Goal: Transaction & Acquisition: Purchase product/service

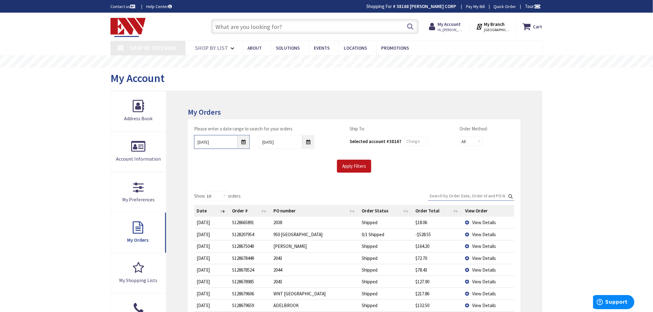
click at [243, 141] on input "8/26/2025" at bounding box center [222, 142] width 56 height 14
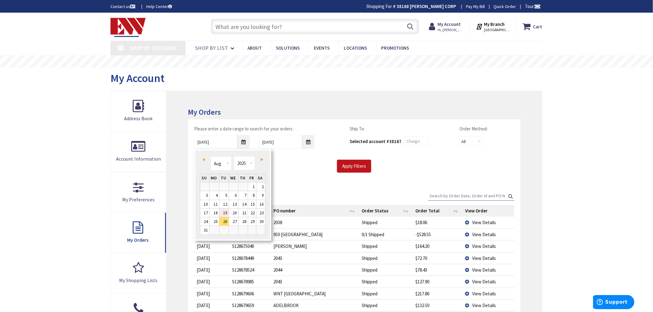
click at [221, 212] on link "19" at bounding box center [223, 213] width 9 height 8
type input "08/19/2025"
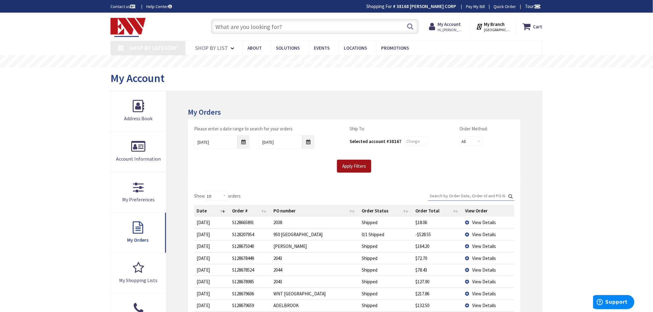
click at [361, 166] on input "Apply Filters" at bounding box center [354, 166] width 34 height 13
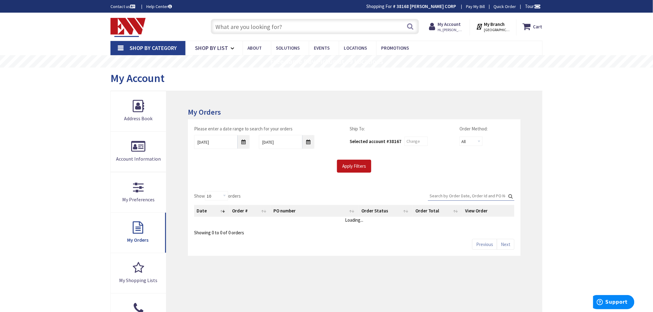
click at [448, 195] on input "Search:" at bounding box center [471, 195] width 86 height 9
type input "[GEOGRAPHIC_DATA], [GEOGRAPHIC_DATA]"
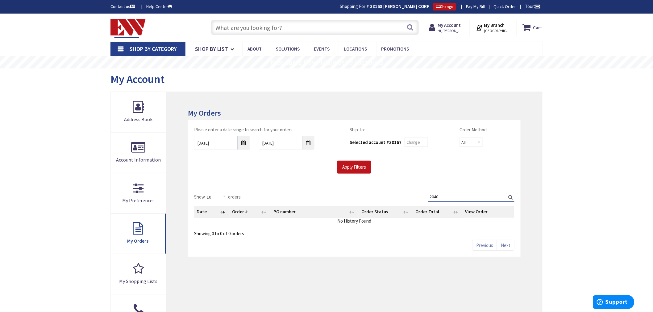
type input "2040"
click at [384, 190] on div "Show 10 25 50 100 orders Search: 2040 Date Order # PO number Order Status Order…" at bounding box center [354, 221] width 333 height 71
click at [354, 168] on input "Apply Filters" at bounding box center [354, 167] width 34 height 13
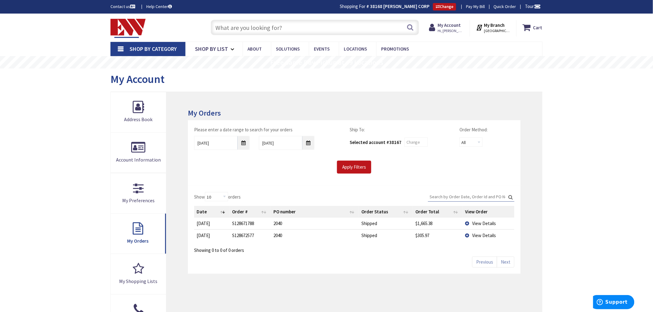
click at [468, 235] on td "View Details" at bounding box center [489, 236] width 52 height 12
click at [476, 234] on span "View Details" at bounding box center [485, 236] width 24 height 6
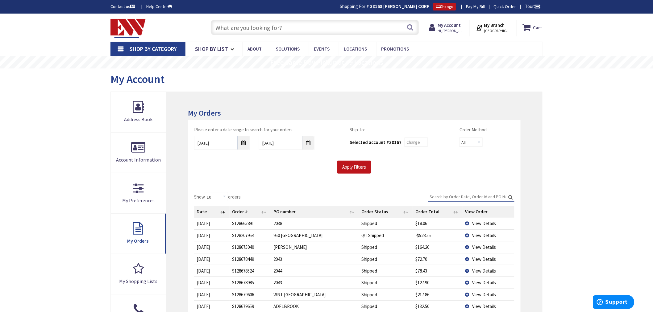
click at [434, 193] on input "Search:" at bounding box center [471, 196] width 86 height 9
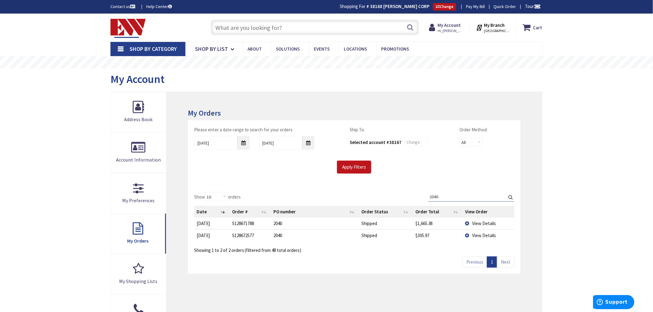
type input "2040"
click at [469, 223] on td "View Details" at bounding box center [489, 223] width 52 height 11
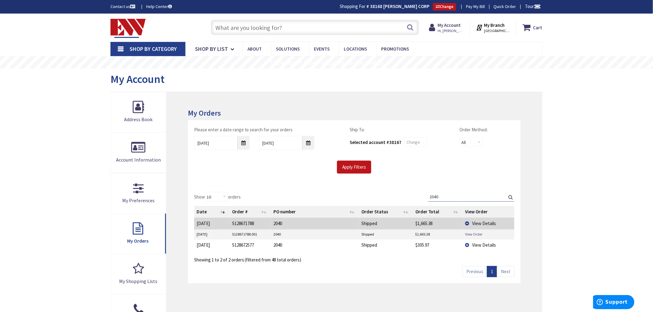
click at [470, 233] on link "View Order" at bounding box center [474, 234] width 17 height 5
click at [468, 245] on td "View Details" at bounding box center [489, 245] width 52 height 12
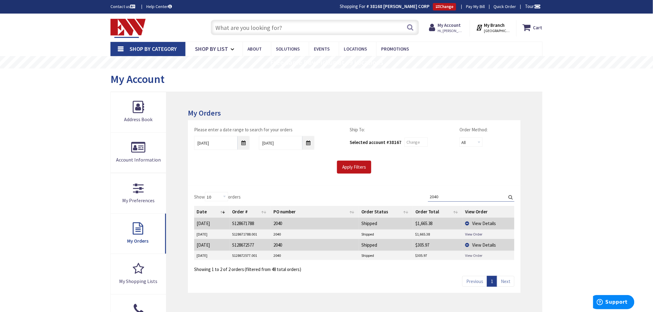
click at [470, 256] on link "View Order" at bounding box center [474, 255] width 17 height 5
click at [225, 20] on input "text" at bounding box center [315, 27] width 208 height 15
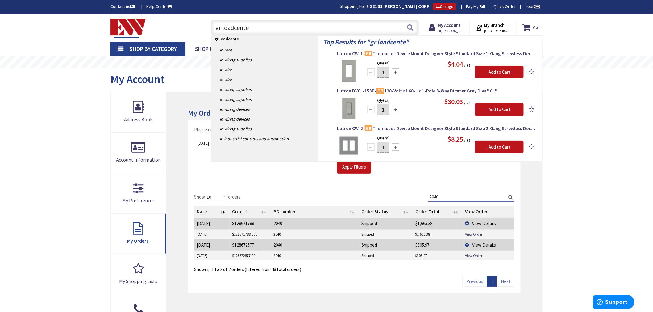
type input "gr loadcenter"
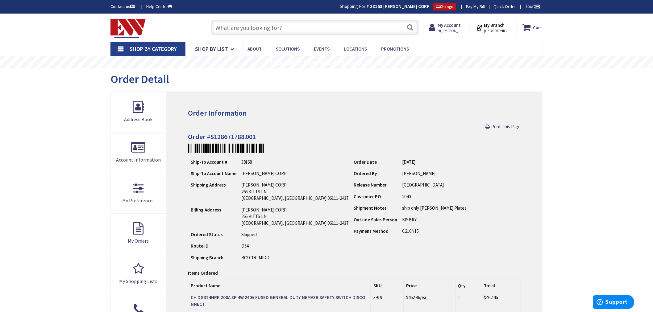
click at [224, 28] on input "text" at bounding box center [315, 27] width 208 height 15
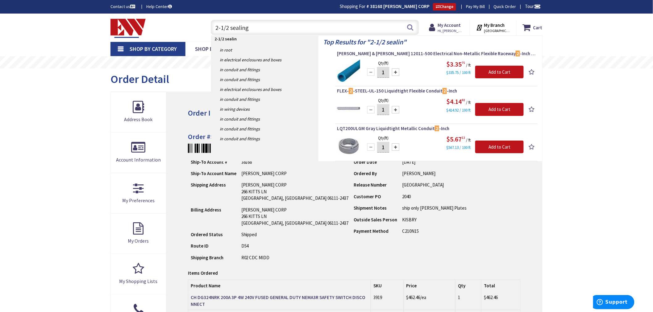
type input "2-1/2 sealing"
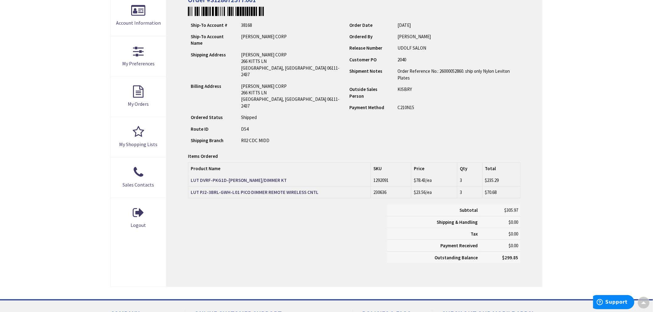
scroll to position [138, 0]
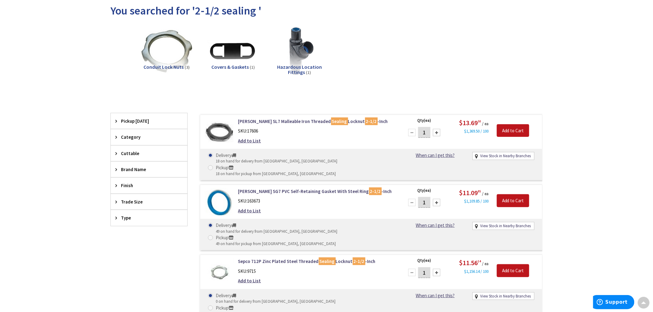
scroll to position [69, 0]
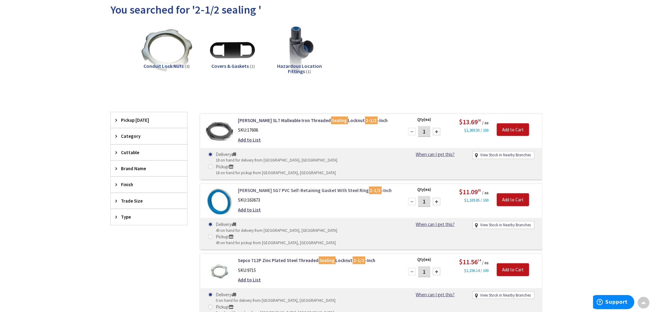
click at [310, 187] on link "Crouse-Hinds SG7 PVC Self-Retaining Gasket With Steel Ring 2-1/2 -Inch" at bounding box center [316, 190] width 157 height 6
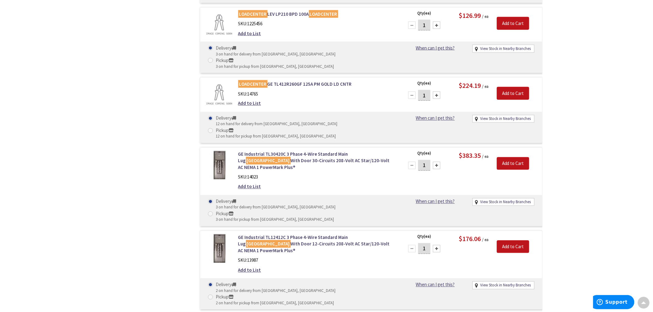
scroll to position [2414, 0]
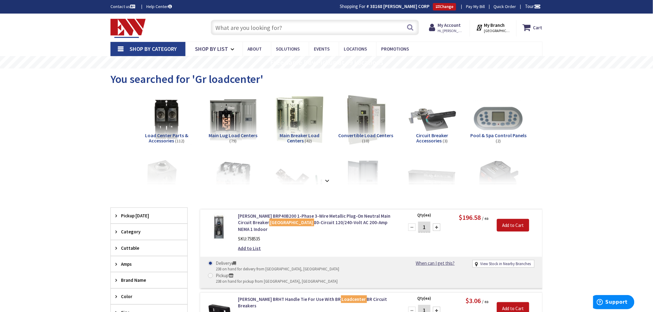
click at [220, 29] on input "text" at bounding box center [315, 27] width 208 height 15
type input "ge 3r loadcenter"
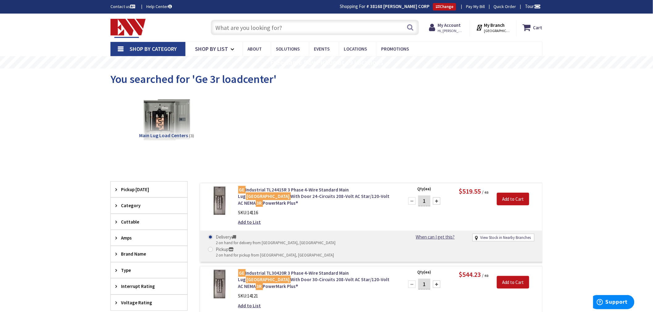
click at [235, 30] on input "text" at bounding box center [315, 27] width 208 height 15
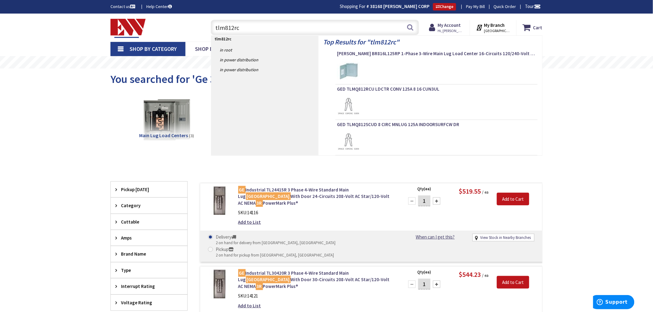
type input "tlm812rcu"
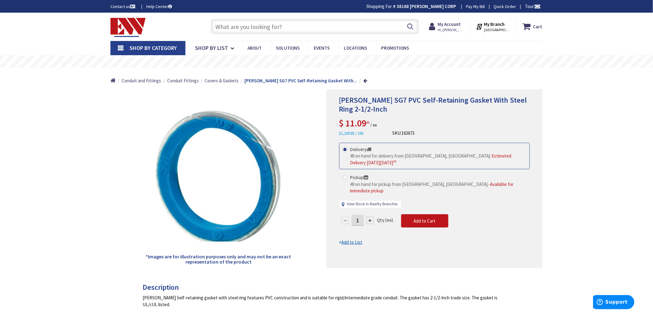
click at [370, 202] on link "View Stock in Nearby Branches" at bounding box center [372, 205] width 51 height 6
click at [371, 202] on link "View Stock in Nearby Branches" at bounding box center [372, 205] width 51 height 6
click at [373, 202] on link "View Stock in Nearby Branches" at bounding box center [372, 205] width 51 height 6
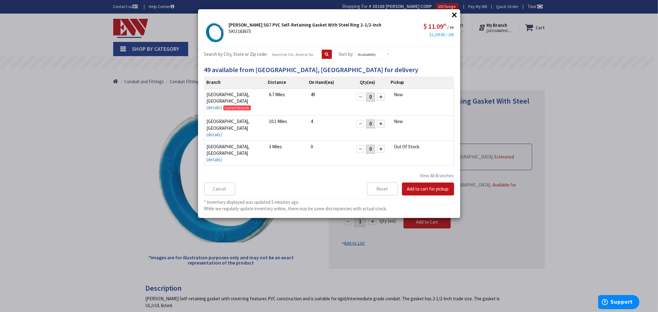
click at [456, 15] on button "×" at bounding box center [454, 14] width 9 height 9
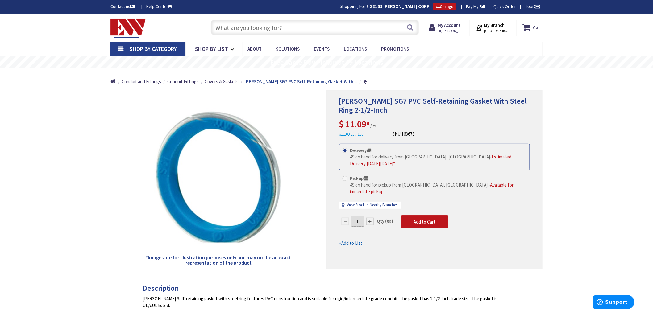
click at [366, 202] on div "View Stock in Nearby Branches" at bounding box center [370, 205] width 61 height 7
click at [366, 203] on link "View Stock in Nearby Branches" at bounding box center [372, 206] width 51 height 6
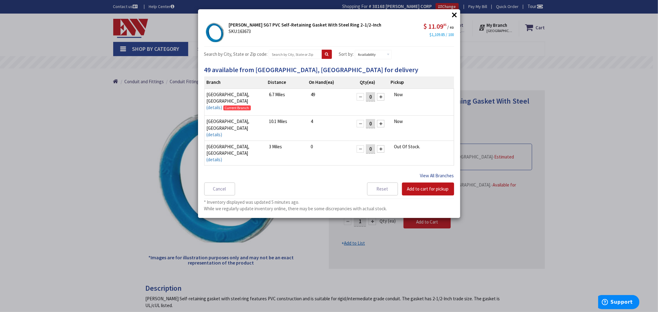
click at [428, 173] on button "View All Branches" at bounding box center [437, 176] width 34 height 8
select select "data-availability"
click at [453, 16] on button "×" at bounding box center [454, 14] width 9 height 9
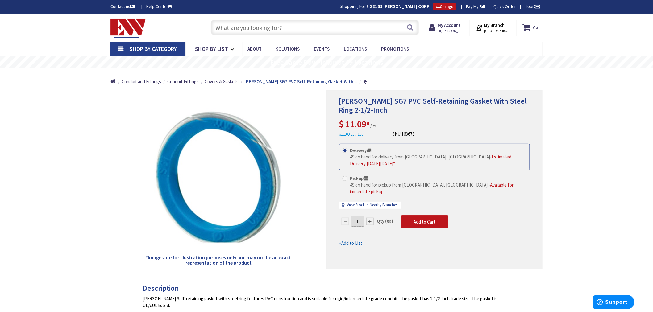
click at [372, 218] on div at bounding box center [369, 221] width 7 height 7
type input "2"
click at [416, 220] on button "Add to Cart" at bounding box center [424, 222] width 47 height 14
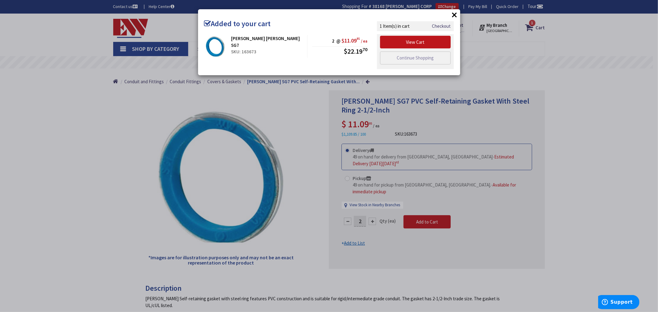
click at [452, 13] on button "×" at bounding box center [454, 14] width 9 height 9
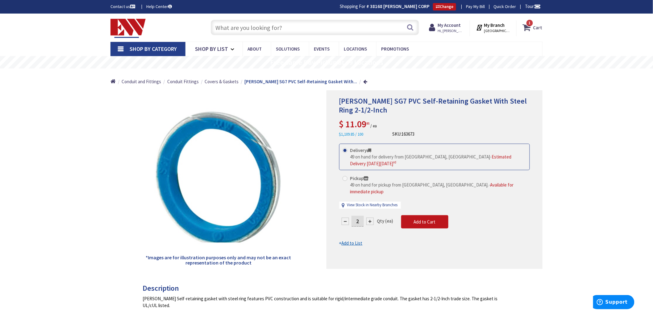
click at [532, 25] on span "1 1 items" at bounding box center [530, 23] width 8 height 8
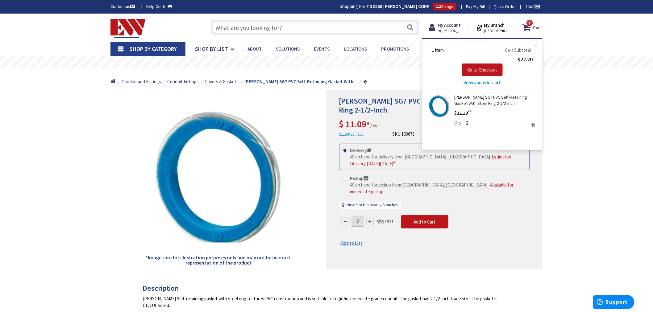
click at [533, 124] on link "Remove" at bounding box center [533, 125] width 9 height 9
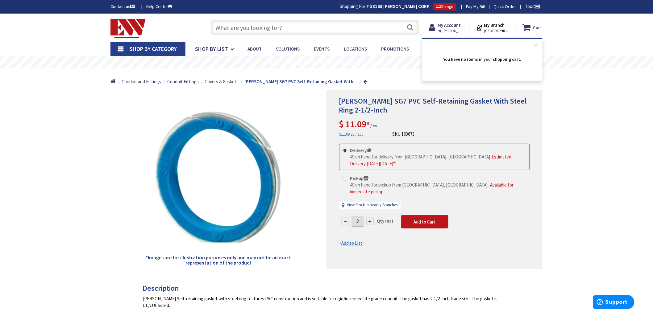
click at [242, 29] on input "text" at bounding box center [315, 27] width 208 height 15
click at [224, 27] on input "text" at bounding box center [315, 27] width 208 height 15
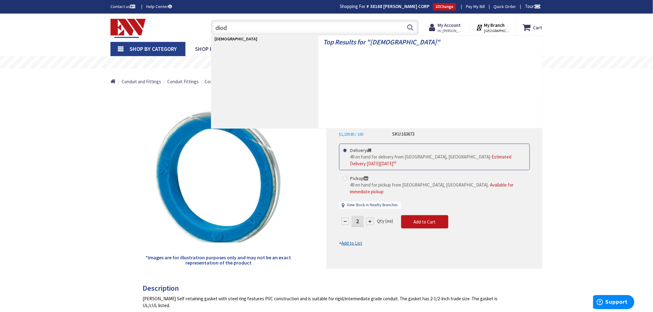
type input "diode"
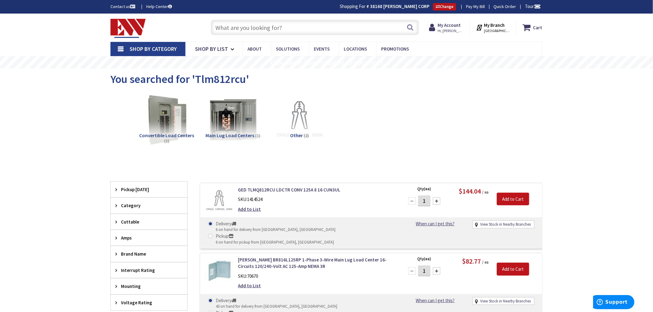
click at [237, 28] on input "text" at bounding box center [315, 27] width 208 height 15
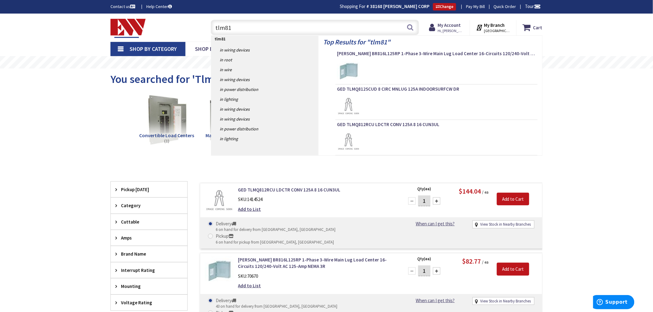
type input "tlm812"
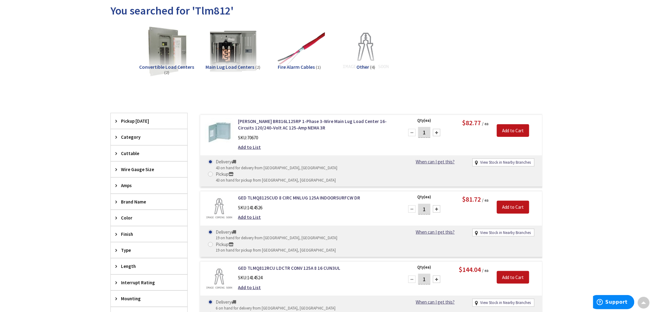
scroll to position [68, 0]
click at [278, 124] on link "[PERSON_NAME] BR816L125RP 1-Phase 3-Wire Main Lug Load Center 16-Circuits 120/2…" at bounding box center [316, 125] width 157 height 13
click at [279, 119] on link "[PERSON_NAME] BR816L125RP 1-Phase 3-Wire Main Lug Load Center 16-Circuits 120/2…" at bounding box center [316, 125] width 157 height 13
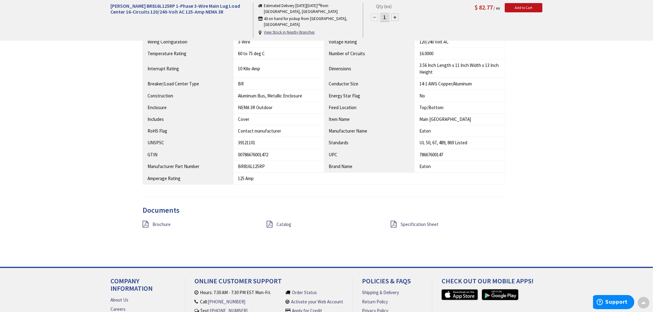
scroll to position [378, 0]
click at [394, 223] on icon at bounding box center [394, 224] width 6 height 7
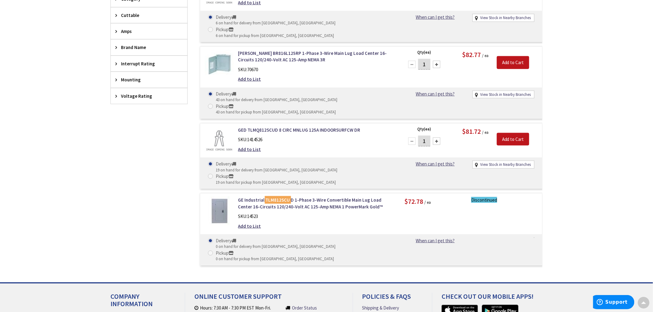
scroll to position [172, 0]
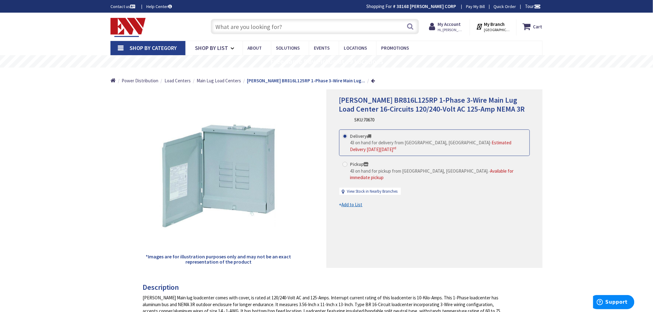
click at [228, 27] on input "text" at bounding box center [315, 26] width 208 height 15
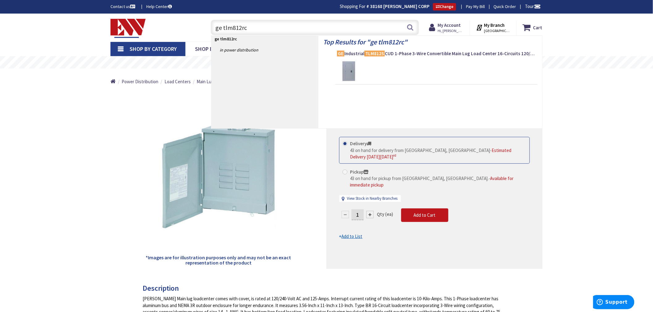
type input "ge tlm812rcu"
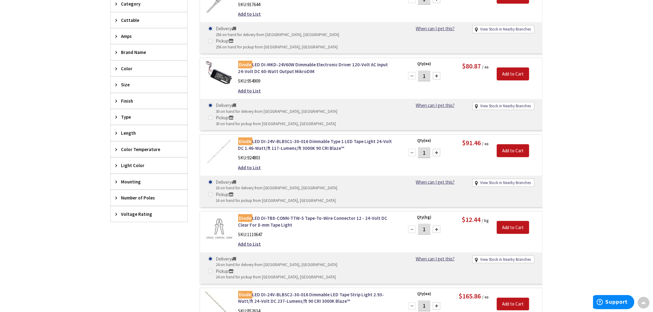
scroll to position [240, 0]
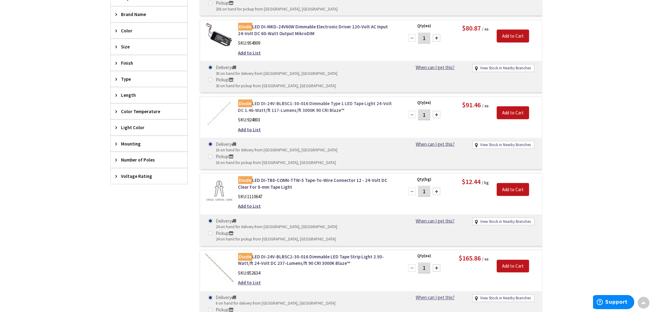
click at [283, 100] on link "Diode LED DI-24V-BLBSC1-30-016 Dimmable Type 1 LED Tape Light 24-Volt DC 1.46-W…" at bounding box center [316, 106] width 157 height 13
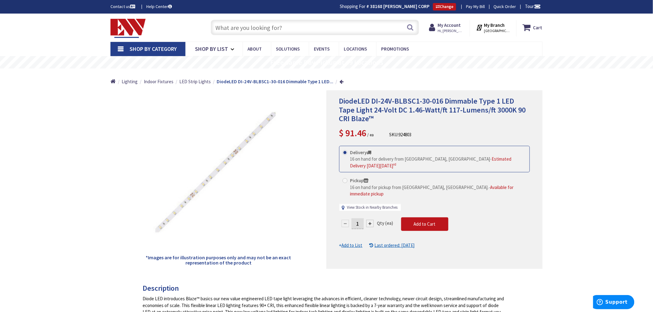
click at [366, 205] on link "View Stock in Nearby Branches" at bounding box center [372, 208] width 51 height 6
select select "data-availability"
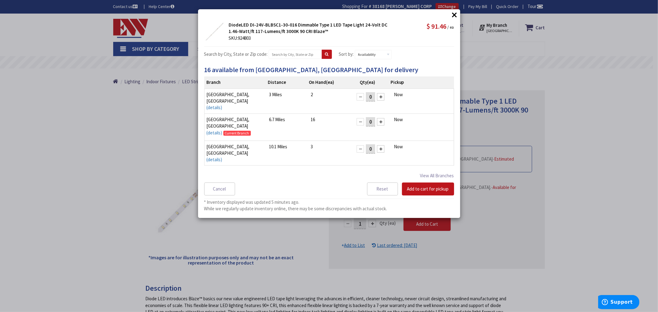
click at [452, 17] on button "×" at bounding box center [454, 14] width 9 height 9
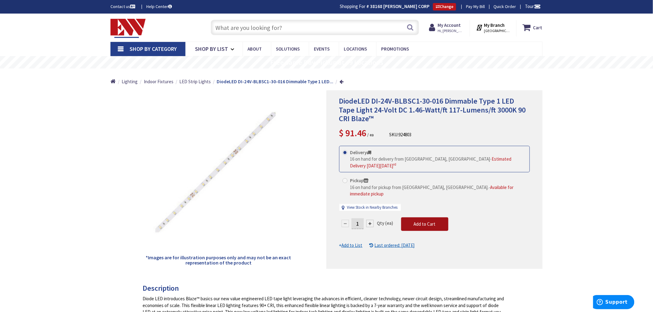
click at [428, 221] on span "Add to Cart" at bounding box center [425, 224] width 22 height 6
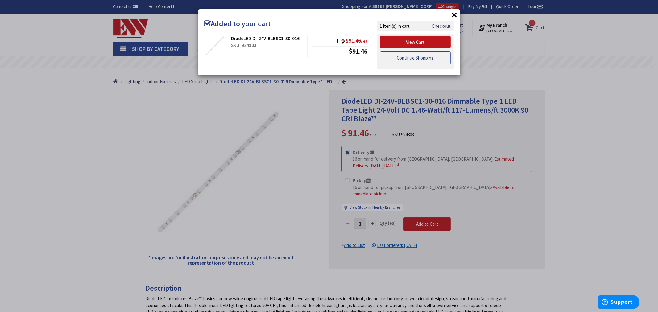
click at [423, 56] on link "Continue Shopping" at bounding box center [415, 58] width 71 height 13
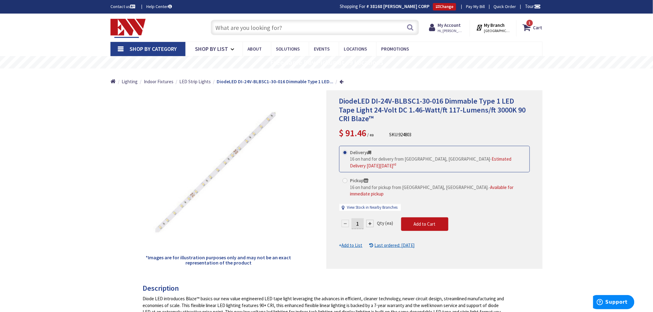
click at [344, 180] on span at bounding box center [345, 180] width 5 height 5
click at [344, 180] on input "Pickup 16 on hand for pickup from Middletown, CT. - Available for immediate pic…" at bounding box center [346, 181] width 4 height 4
radio input "true"
click at [420, 221] on span "Add to Cart" at bounding box center [425, 224] width 22 height 6
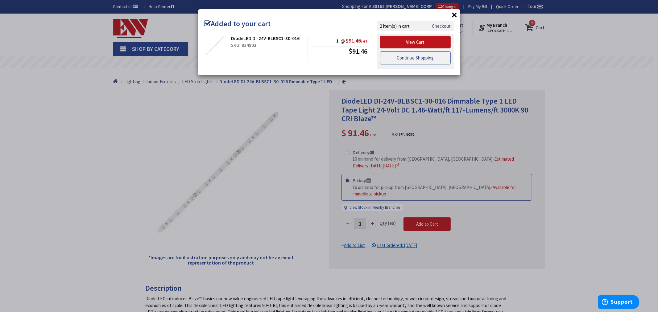
click at [423, 60] on link "Continue Shopping" at bounding box center [415, 58] width 71 height 13
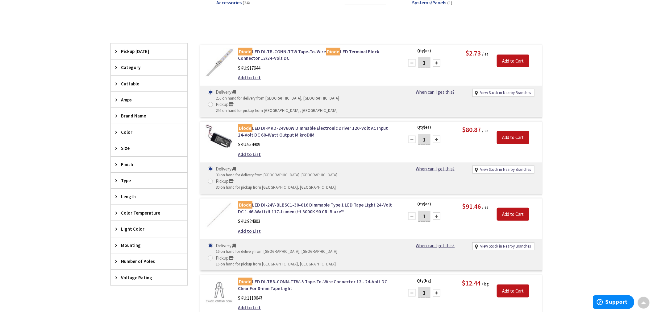
scroll to position [138, 0]
click at [438, 64] on div at bounding box center [436, 63] width 7 height 7
type input "4"
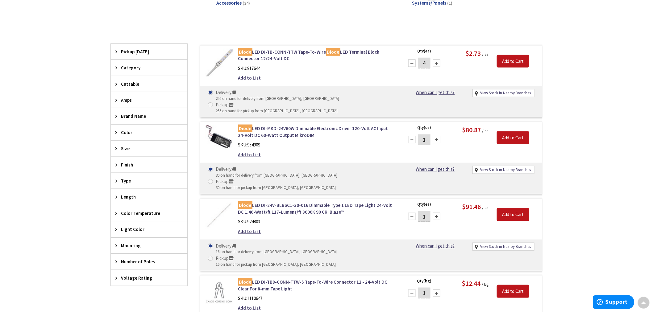
click at [213, 102] on span at bounding box center [210, 104] width 5 height 5
click at [214, 103] on input "Pickup 256 on hand for pickup from Middletown, CT" at bounding box center [212, 105] width 4 height 4
radio input "true"
click at [435, 63] on div at bounding box center [436, 63] width 7 height 7
type input "5"
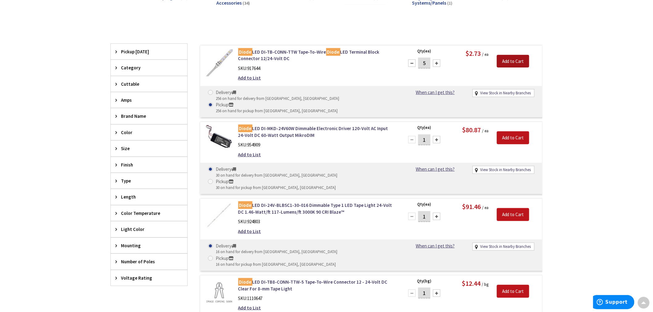
click at [508, 60] on input "Add to Cart" at bounding box center [513, 61] width 32 height 13
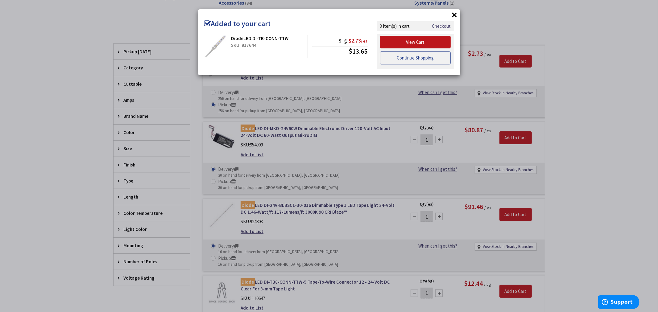
click at [401, 58] on link "Continue Shopping" at bounding box center [415, 58] width 71 height 13
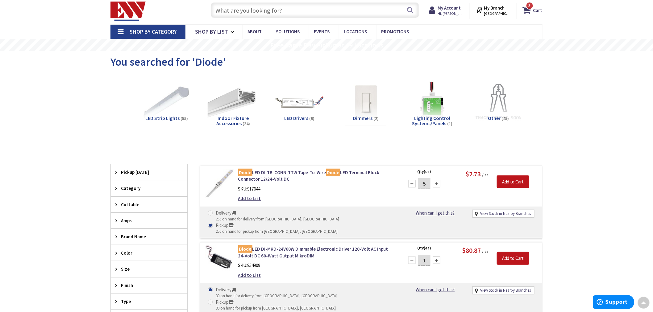
scroll to position [0, 0]
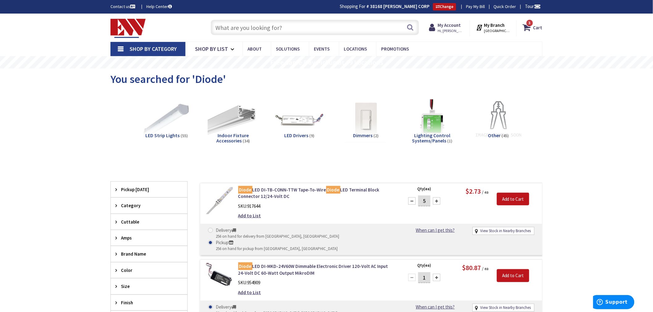
click at [224, 29] on input "text" at bounding box center [315, 27] width 208 height 15
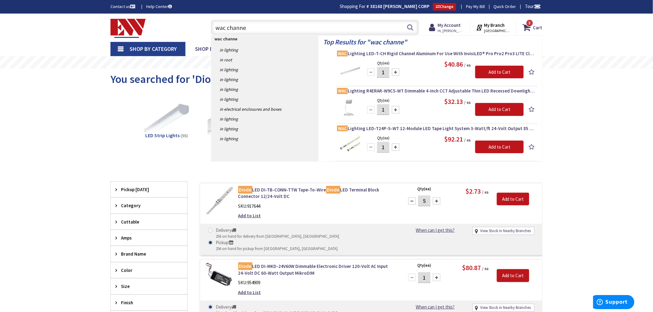
type input "wac channel"
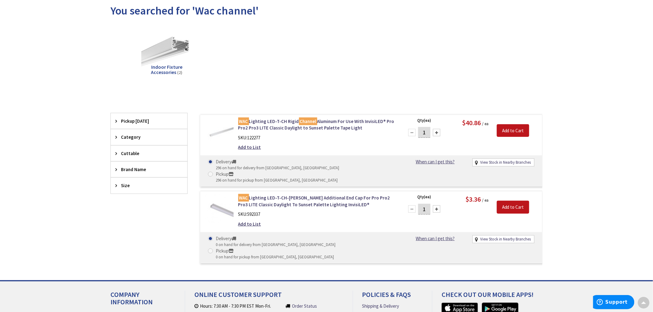
scroll to position [69, 0]
click at [267, 122] on link "WAC Lighting LED-T-CH Rigid Channel Aluminum For Use With InvisiLED® Pro Pro2 P…" at bounding box center [316, 123] width 157 height 13
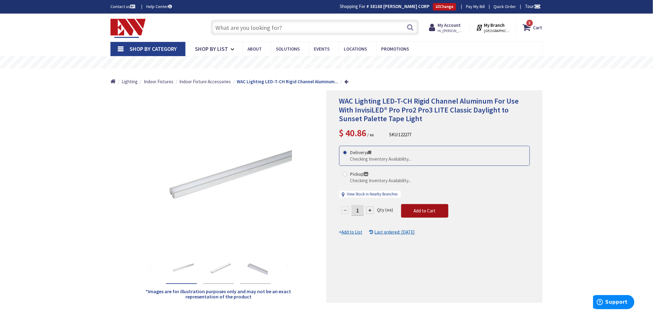
click at [422, 210] on span "Add to Cart" at bounding box center [425, 211] width 22 height 6
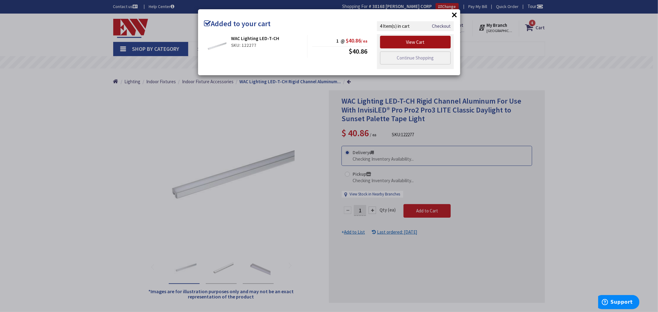
click at [418, 39] on link "View Cart" at bounding box center [415, 42] width 71 height 13
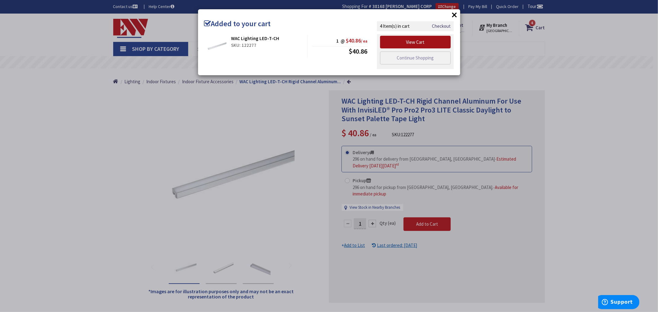
click at [416, 43] on link "View Cart" at bounding box center [415, 42] width 71 height 13
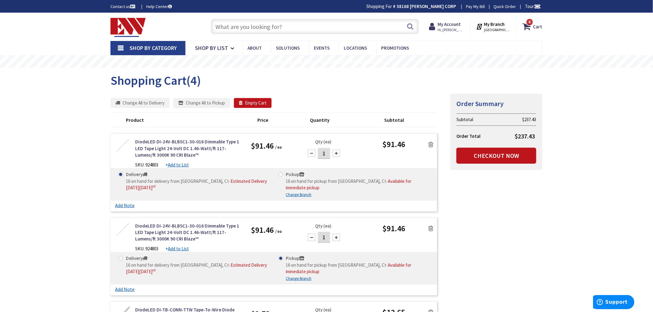
click at [432, 143] on icon at bounding box center [431, 145] width 5 height 6
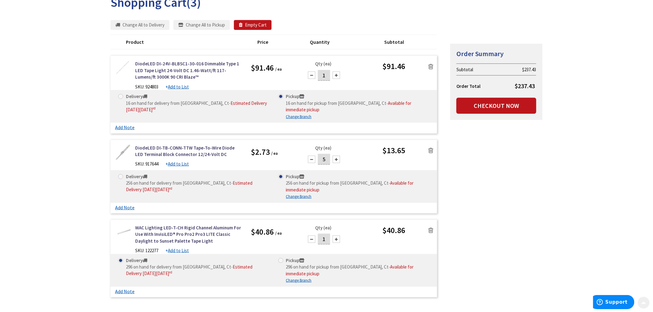
scroll to position [137, 0]
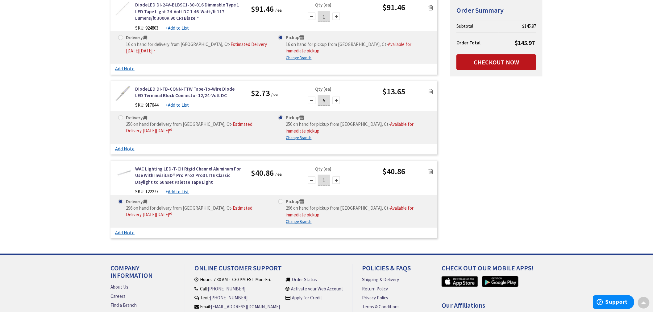
click at [279, 201] on span at bounding box center [280, 201] width 5 height 5
click at [280, 201] on input "Pickup 296 on hand for pickup from Middletown, Ct - Available for immediate pic…" at bounding box center [282, 202] width 4 height 4
radio input "true"
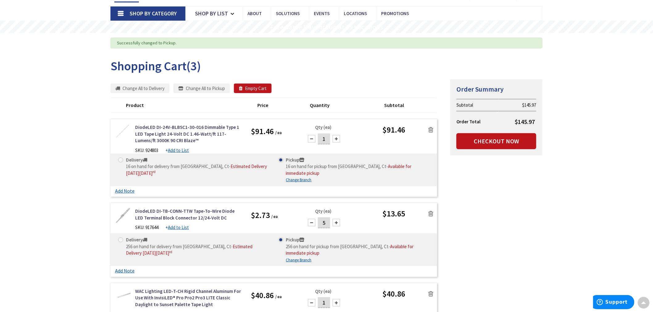
scroll to position [35, 0]
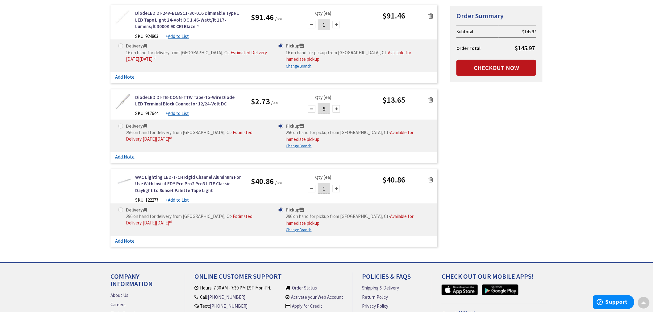
scroll to position [139, 0]
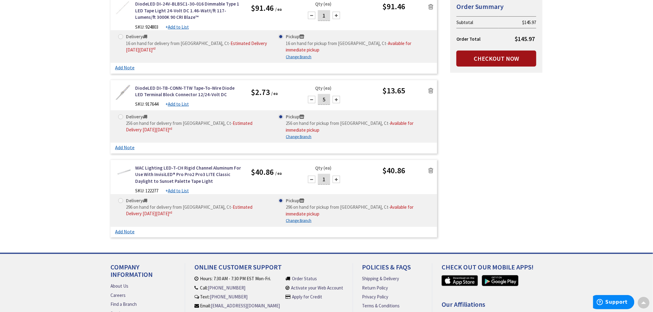
click at [494, 57] on link "Checkout Now" at bounding box center [497, 59] width 80 height 16
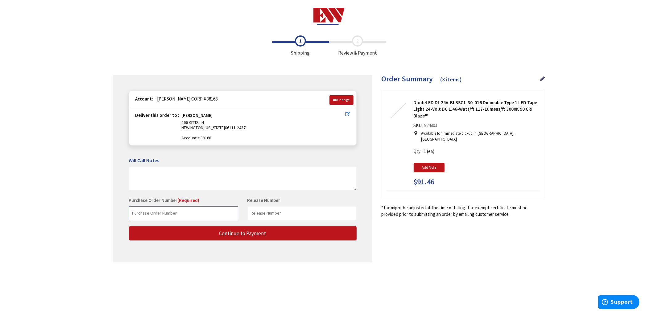
click at [154, 213] on input "text" at bounding box center [183, 214] width 109 height 14
type input "2044"
click at [255, 213] on input "text" at bounding box center [302, 214] width 109 height 14
type input "TONY"
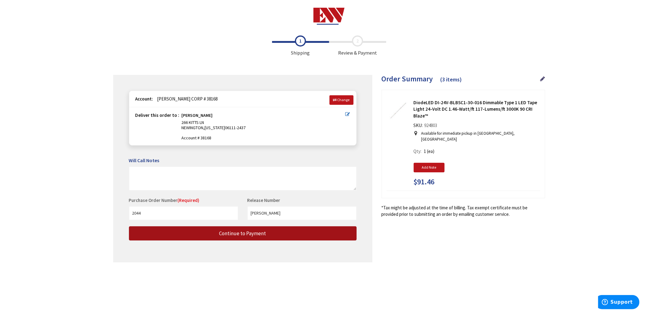
click at [228, 233] on span "Continue to Payment" at bounding box center [242, 233] width 47 height 7
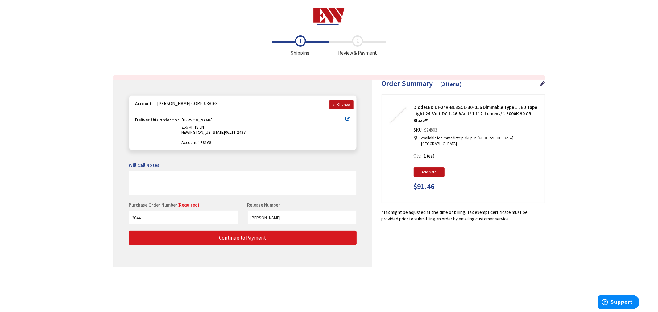
click at [235, 245] on div "Some items on your order are not available and will cause your order to be held…" at bounding box center [242, 174] width 259 height 188
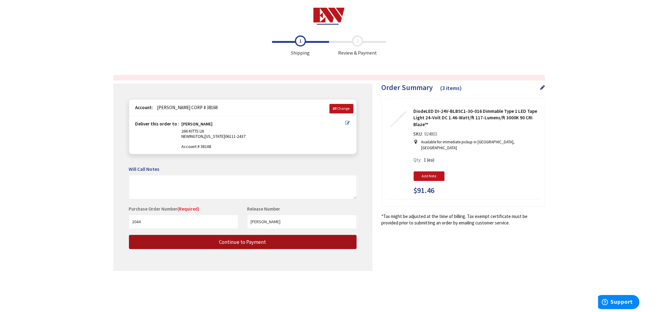
click at [238, 239] on span "Continue to Payment" at bounding box center [242, 242] width 47 height 7
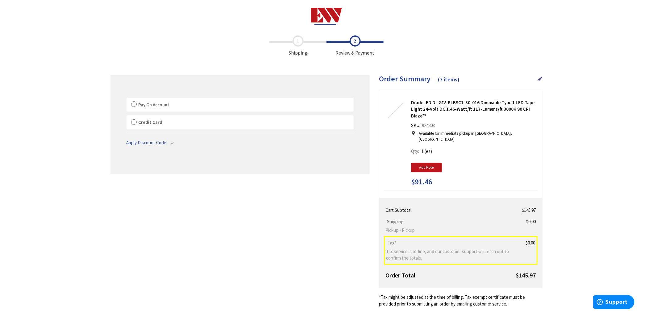
click at [135, 103] on label "Pay On Account" at bounding box center [240, 105] width 227 height 14
click at [127, 99] on input "Pay On Account" at bounding box center [127, 99] width 0 height 0
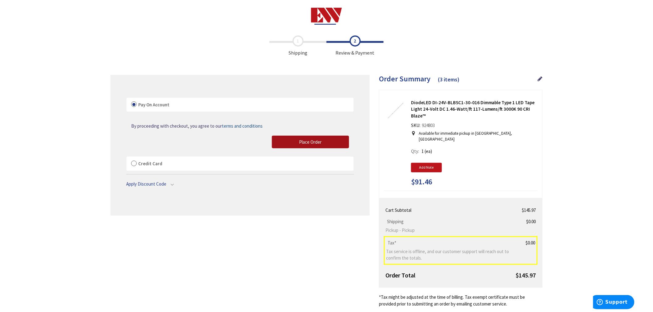
click at [313, 140] on span "Place Order" at bounding box center [310, 142] width 23 height 6
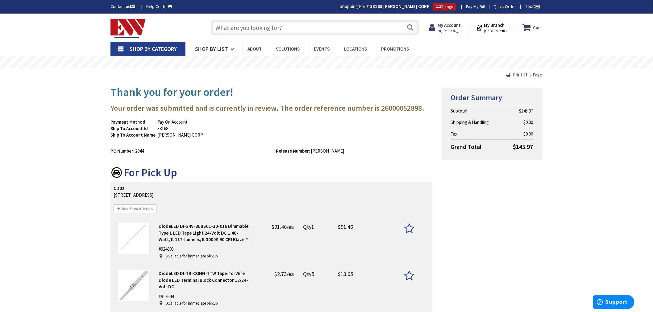
click at [220, 25] on input "text" at bounding box center [315, 27] width 208 height 15
paste input "DVELV-300P"
type input "DVELV-300P"
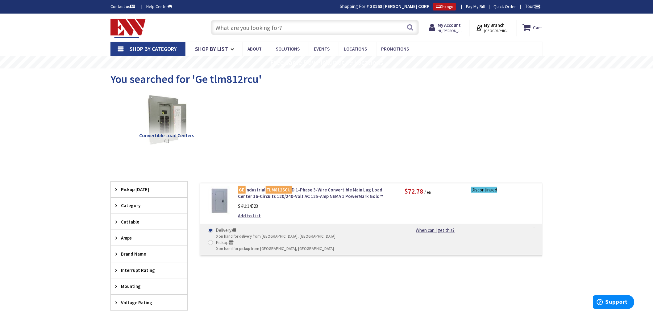
click at [228, 29] on input "text" at bounding box center [315, 27] width 208 height 15
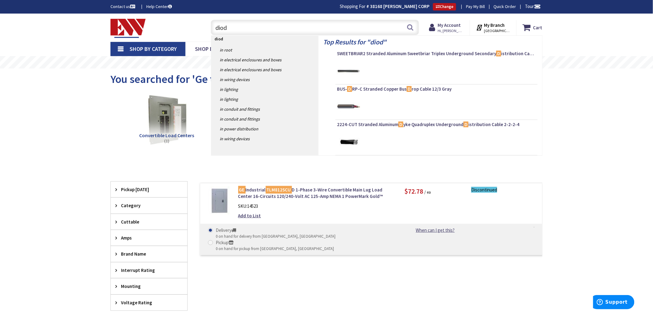
type input "diode"
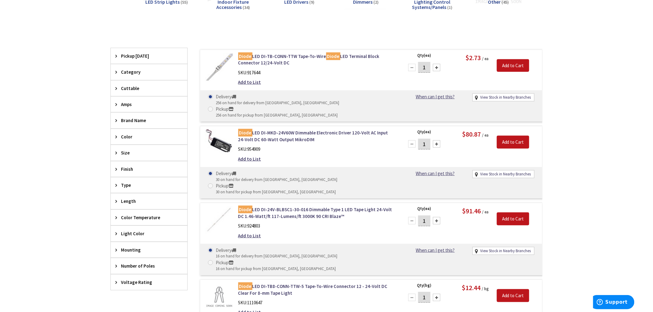
scroll to position [137, 0]
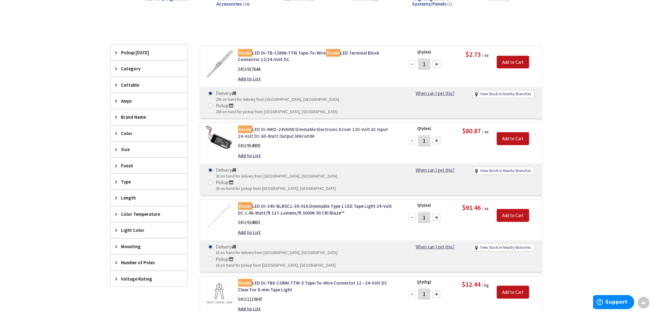
click at [298, 126] on link "Diode LED DI-MKD-24V60W Dimmable Electronic Driver 120-Volt AC Input 24-Volt DC…" at bounding box center [316, 132] width 157 height 13
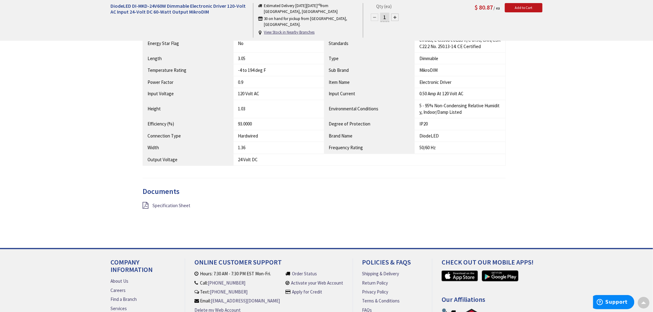
scroll to position [446, 0]
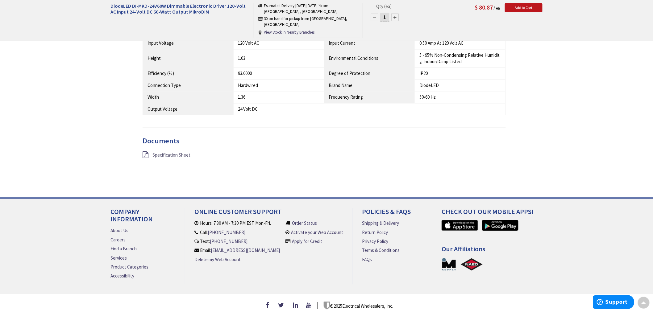
click at [177, 154] on span "Specification Sheet" at bounding box center [171, 155] width 38 height 6
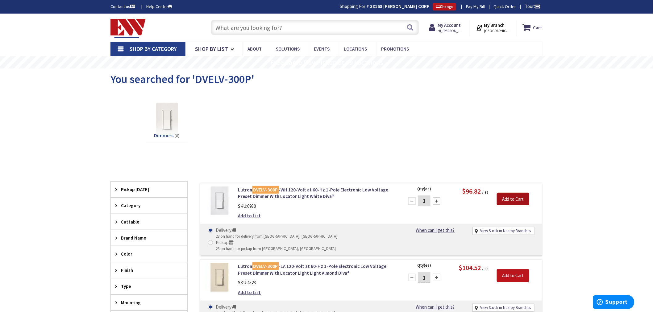
click at [514, 197] on input "Add to Cart" at bounding box center [513, 199] width 32 height 13
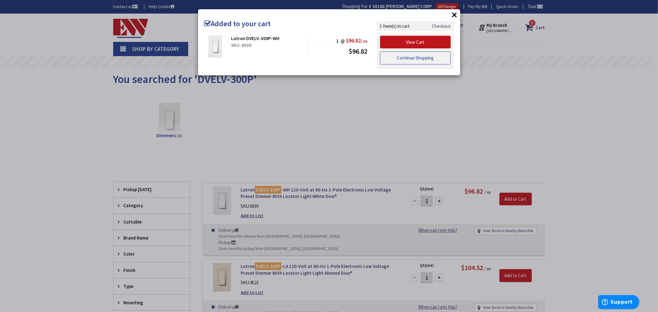
click at [416, 60] on link "Continue Shopping" at bounding box center [415, 58] width 71 height 13
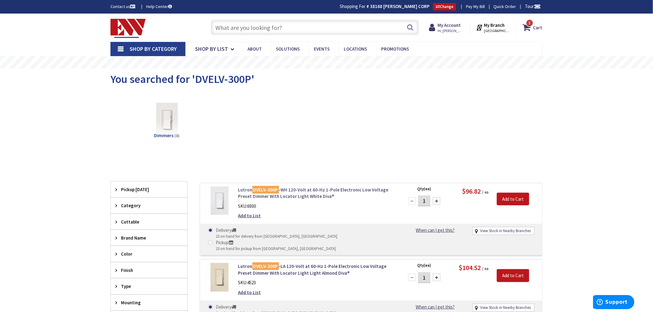
click at [301, 193] on link "Lutron DVELV-300P -WH 120-Volt at 60-Hz 1-Pole Electronic Low Voltage Preset Di…" at bounding box center [316, 193] width 157 height 13
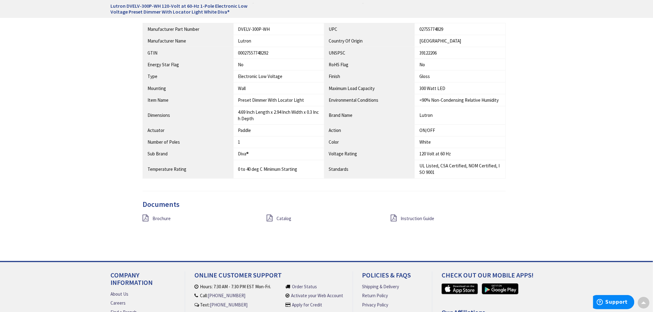
scroll to position [377, 0]
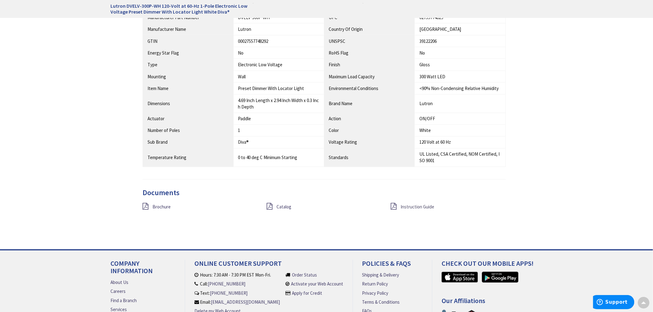
click at [405, 208] on span "Instruction Guide" at bounding box center [418, 207] width 34 height 6
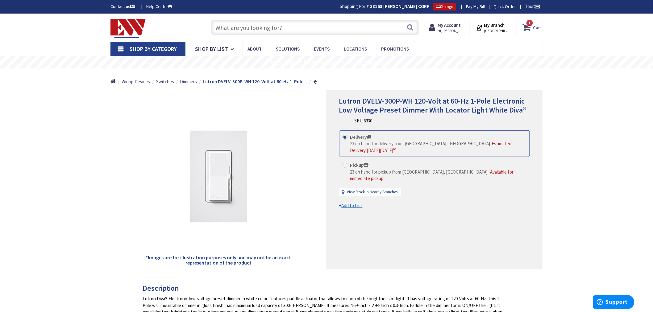
click at [535, 27] on strong "Cart" at bounding box center [537, 27] width 9 height 11
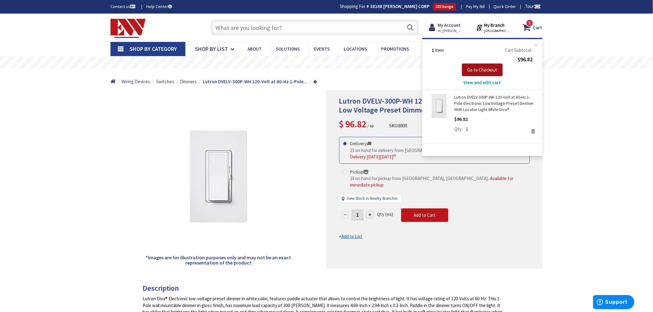
click at [480, 68] on span "Go to Checkout" at bounding box center [482, 70] width 30 height 6
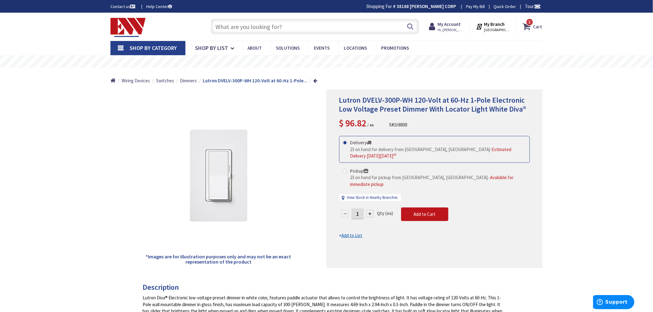
click at [533, 24] on span "1 1 items" at bounding box center [530, 22] width 8 height 8
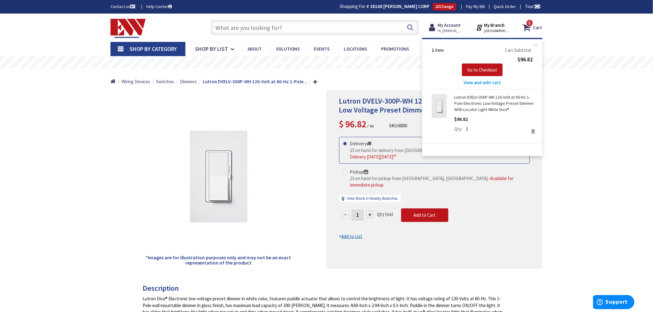
click at [473, 84] on span "View and edit cart" at bounding box center [482, 83] width 37 height 6
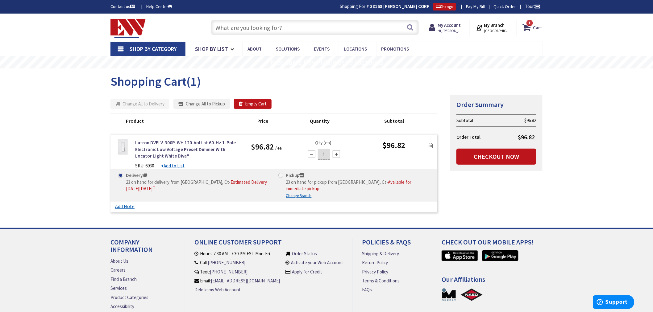
click at [282, 175] on span at bounding box center [280, 175] width 5 height 5
click at [282, 175] on input "Pickup 23 on hand for pickup from Middletown, Ct - Available for immediate pick…" at bounding box center [282, 175] width 4 height 4
radio input "true"
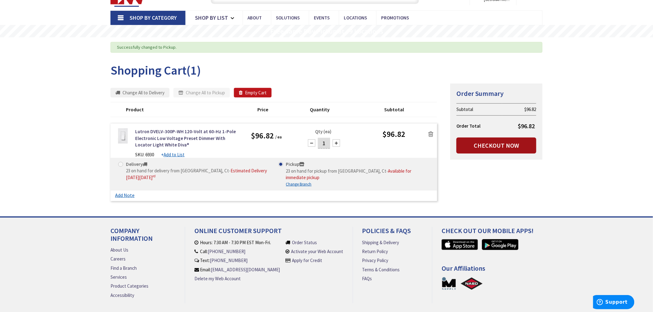
click at [485, 143] on link "Checkout Now" at bounding box center [497, 146] width 80 height 16
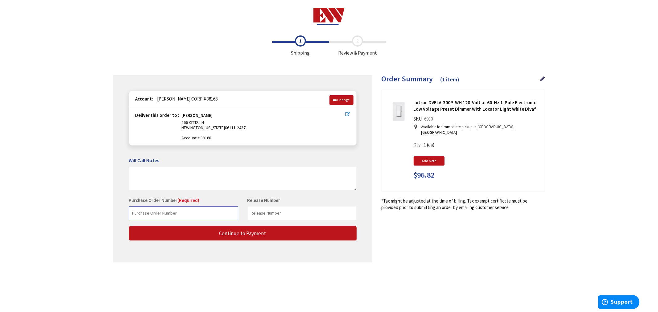
click at [144, 214] on input "text" at bounding box center [183, 214] width 109 height 14
type input "2044"
click at [272, 218] on input "text" at bounding box center [302, 214] width 109 height 14
type input "[PERSON_NAME]"
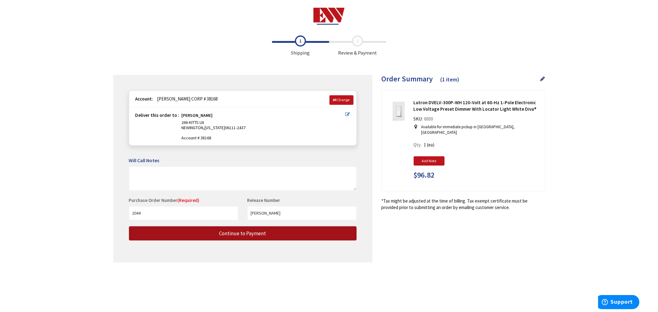
click at [231, 233] on span "Continue to Payment" at bounding box center [242, 233] width 47 height 7
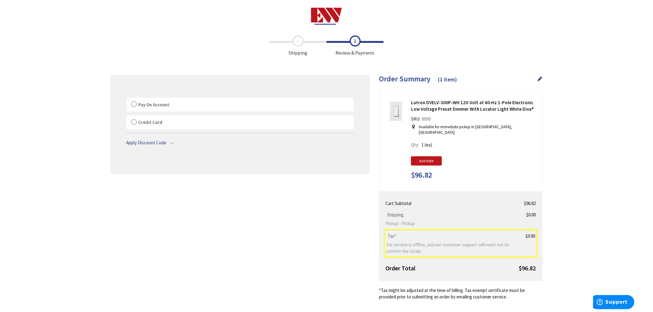
click at [133, 103] on label "Pay On Account" at bounding box center [240, 105] width 227 height 14
click at [127, 99] on input "Pay On Account" at bounding box center [127, 99] width 0 height 0
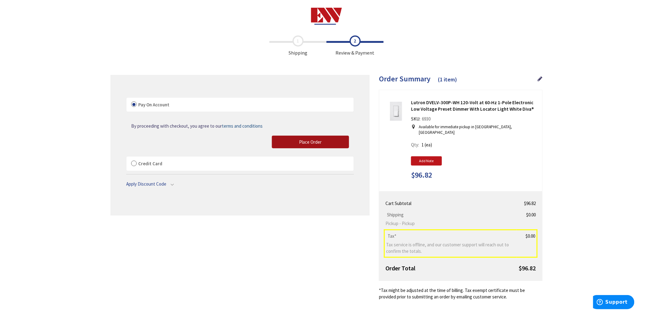
click at [316, 145] on button "Place Order" at bounding box center [310, 142] width 77 height 13
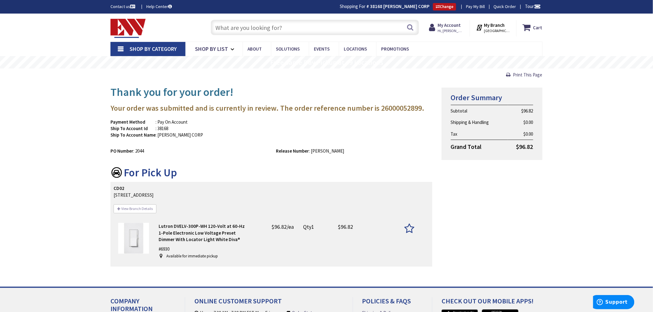
click at [227, 28] on input "text" at bounding box center [315, 27] width 208 height 15
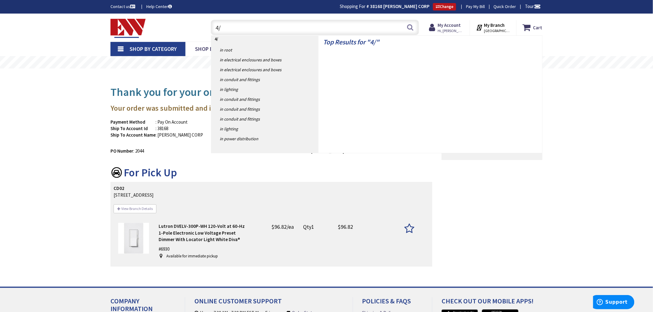
type input "4"
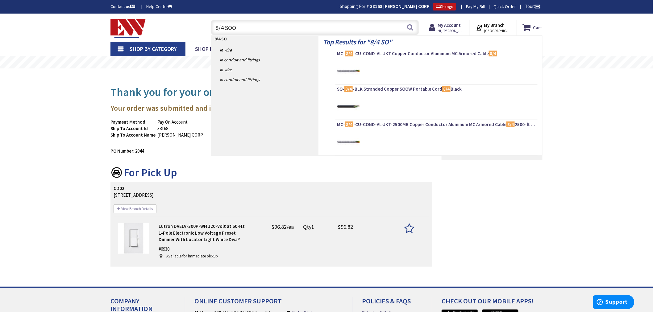
type input "8/4 SOOW"
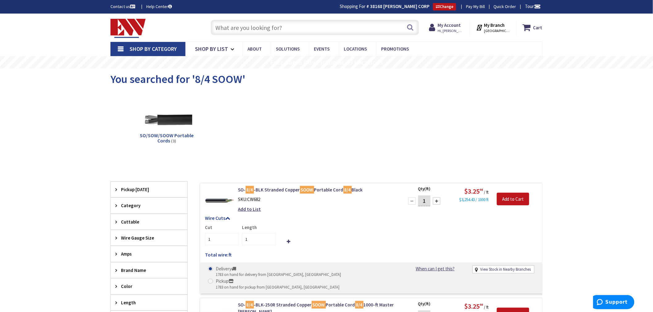
click at [426, 203] on input "1" at bounding box center [424, 201] width 12 height 11
type input "25"
click at [517, 198] on input "Add to Cart" at bounding box center [513, 199] width 32 height 13
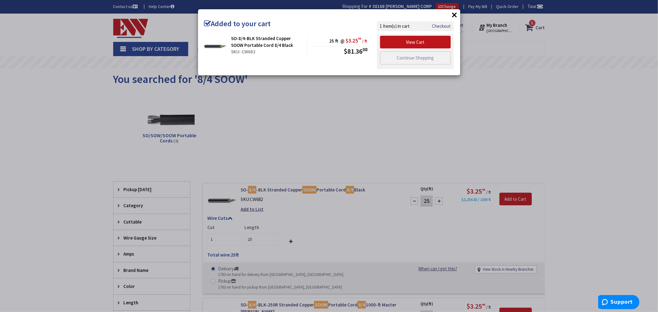
click at [370, 113] on div "× Added to your cart SO-8/4-BLK Stranded Copper SOOW Portable Cord 8/4 Black SK…" at bounding box center [329, 156] width 658 height 312
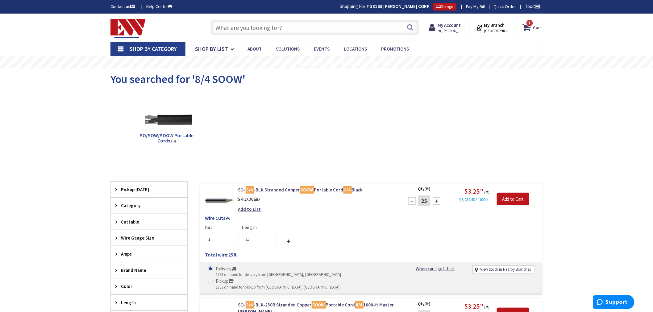
click at [235, 30] on input "text" at bounding box center [315, 27] width 208 height 15
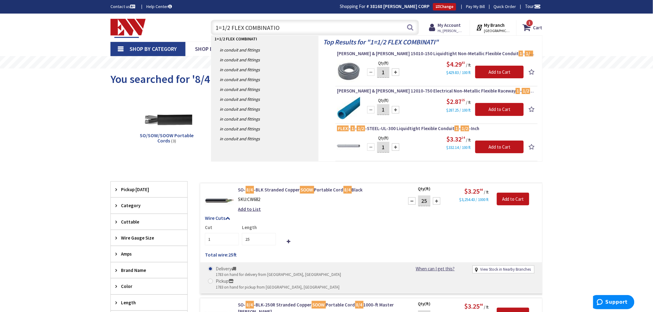
type input "1=1/2 FLEX COMBINATION"
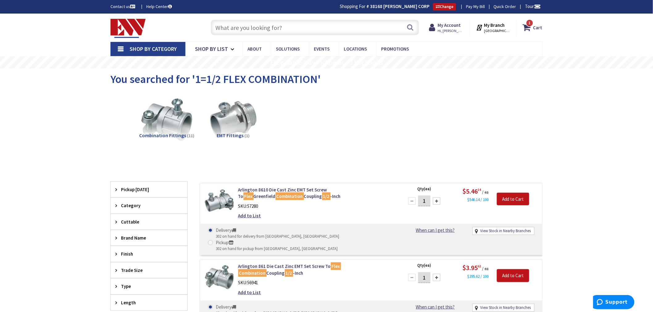
click at [224, 26] on input "text" at bounding box center [315, 27] width 208 height 15
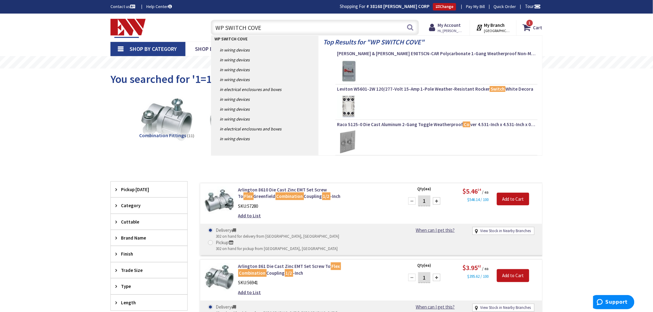
type input "WP SWITCH COVER"
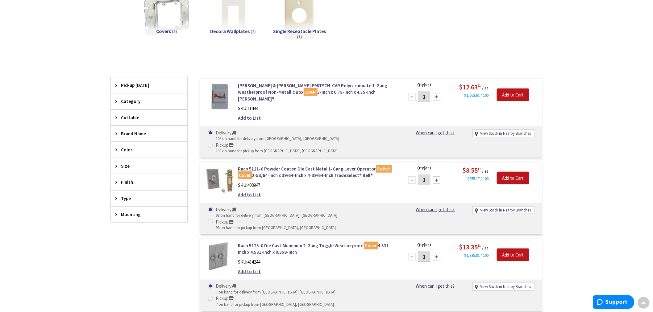
scroll to position [103, 0]
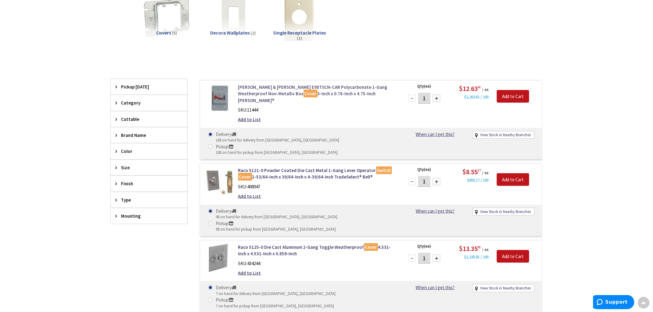
click at [301, 87] on link "Thomas & Betts E98TSCN-CAR Polycarbonate 1-Gang Weatherproof Non-Metallic Box C…" at bounding box center [316, 94] width 157 height 20
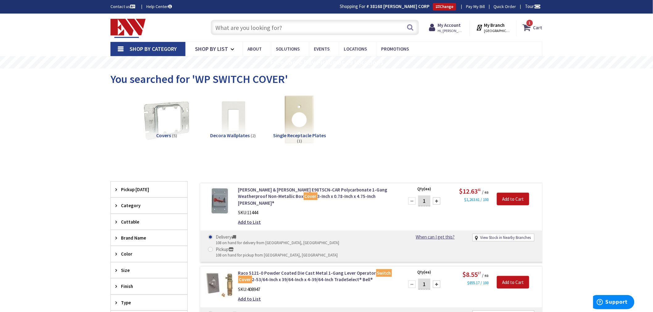
click at [530, 25] on span "1" at bounding box center [530, 22] width 2 height 5
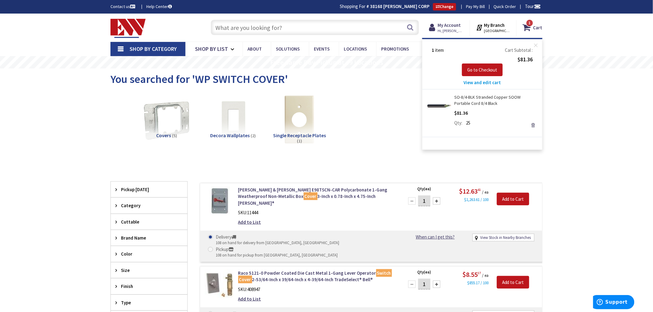
click at [534, 123] on link "Remove" at bounding box center [533, 125] width 9 height 9
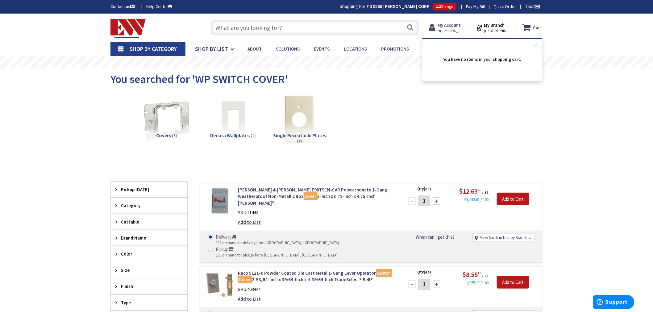
click at [454, 25] on strong "My Account" at bounding box center [449, 25] width 23 height 6
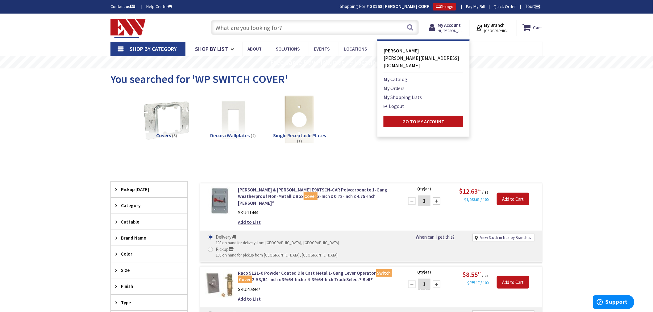
click at [401, 85] on link "My Orders" at bounding box center [394, 88] width 21 height 7
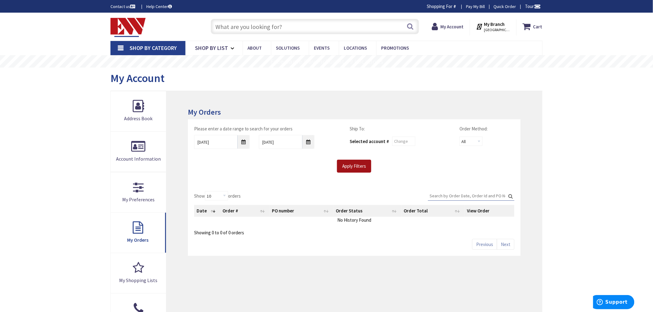
click at [357, 164] on input "Apply Filters" at bounding box center [354, 166] width 34 height 13
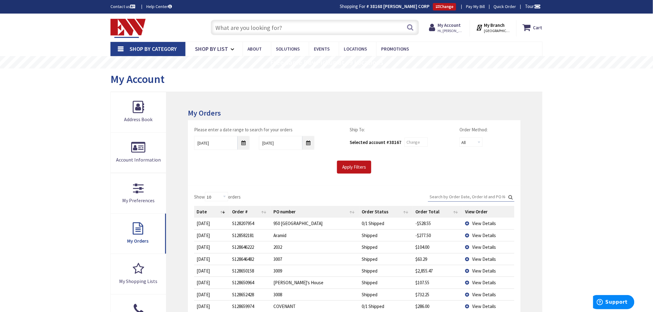
click at [455, 195] on input "Search:" at bounding box center [471, 196] width 86 height 9
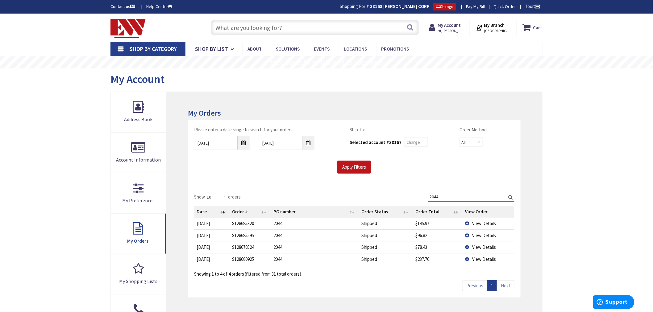
type input "2044"
click at [467, 224] on td "View Details" at bounding box center [489, 223] width 52 height 11
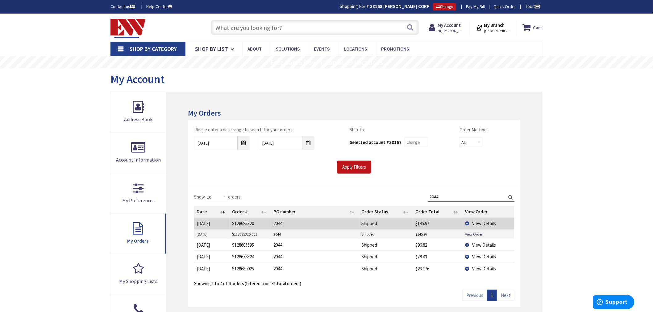
click at [471, 231] on td "View Order" at bounding box center [489, 234] width 52 height 9
click at [471, 234] on link "View Order" at bounding box center [474, 234] width 17 height 5
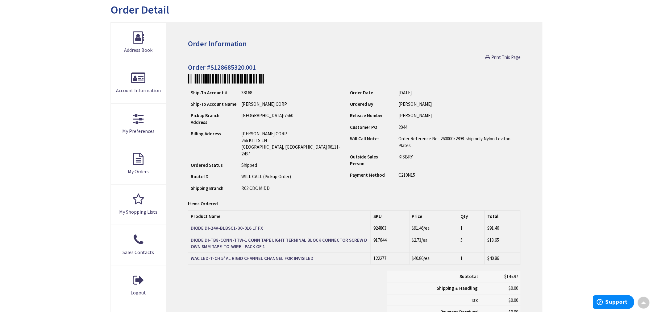
scroll to position [69, 0]
